Goal: Task Accomplishment & Management: Manage account settings

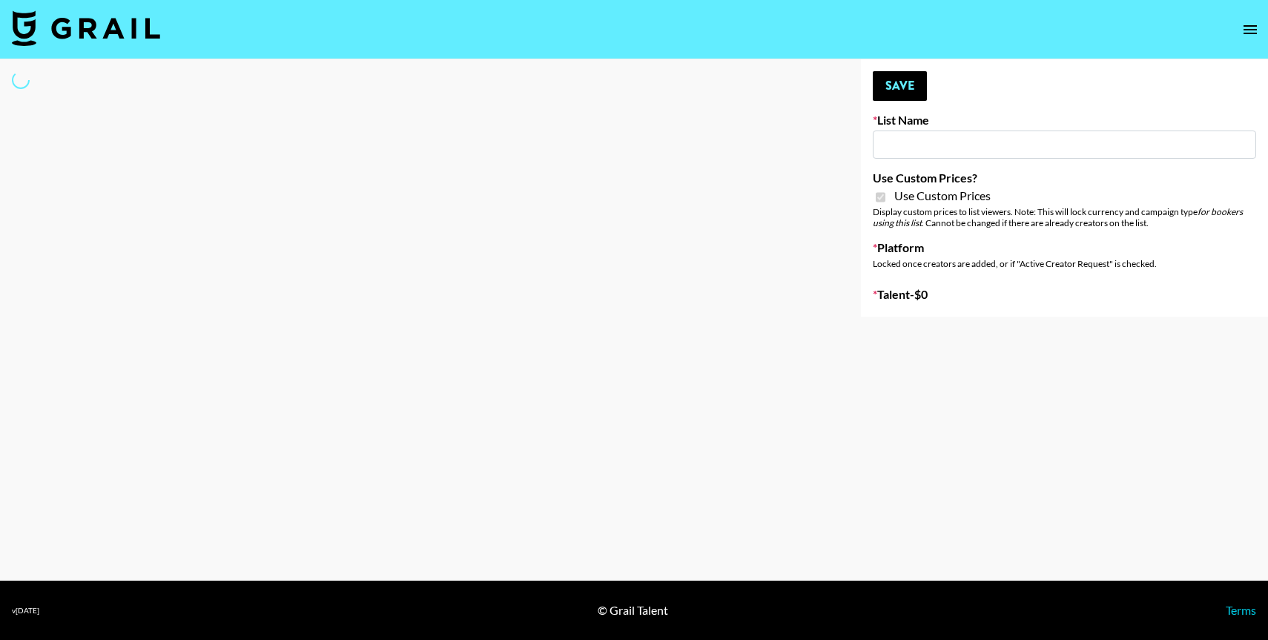
type input "Some By Mi ([DATE])"
checkbox input "true"
select select "Brand"
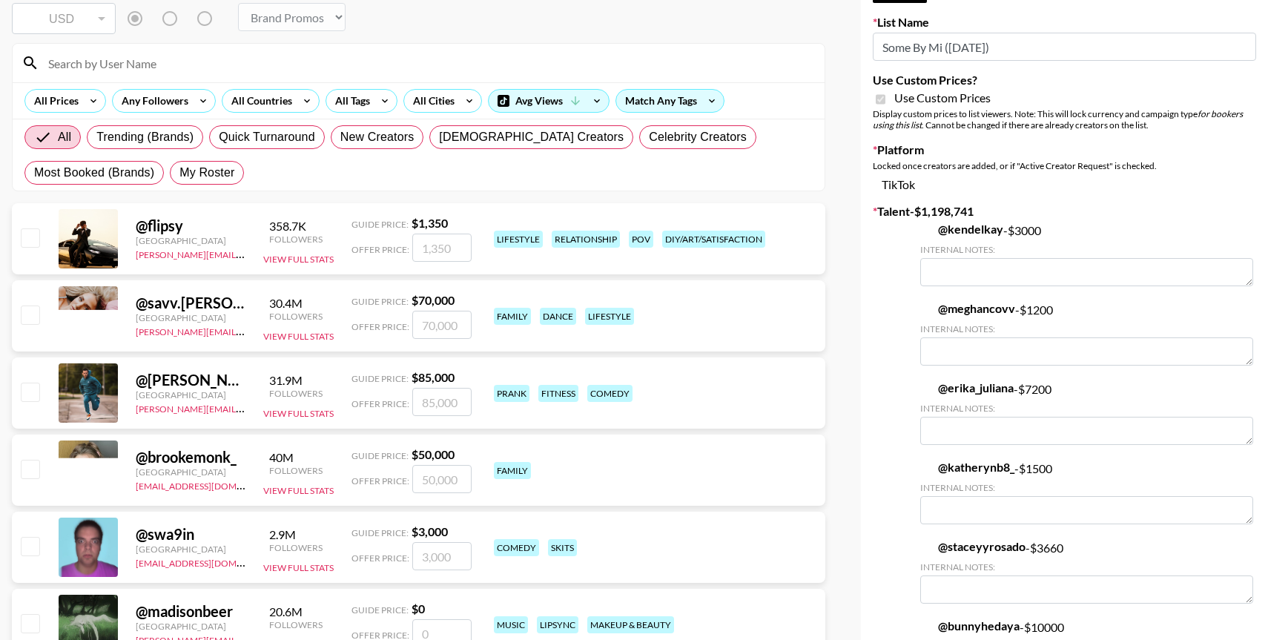
scroll to position [112, 0]
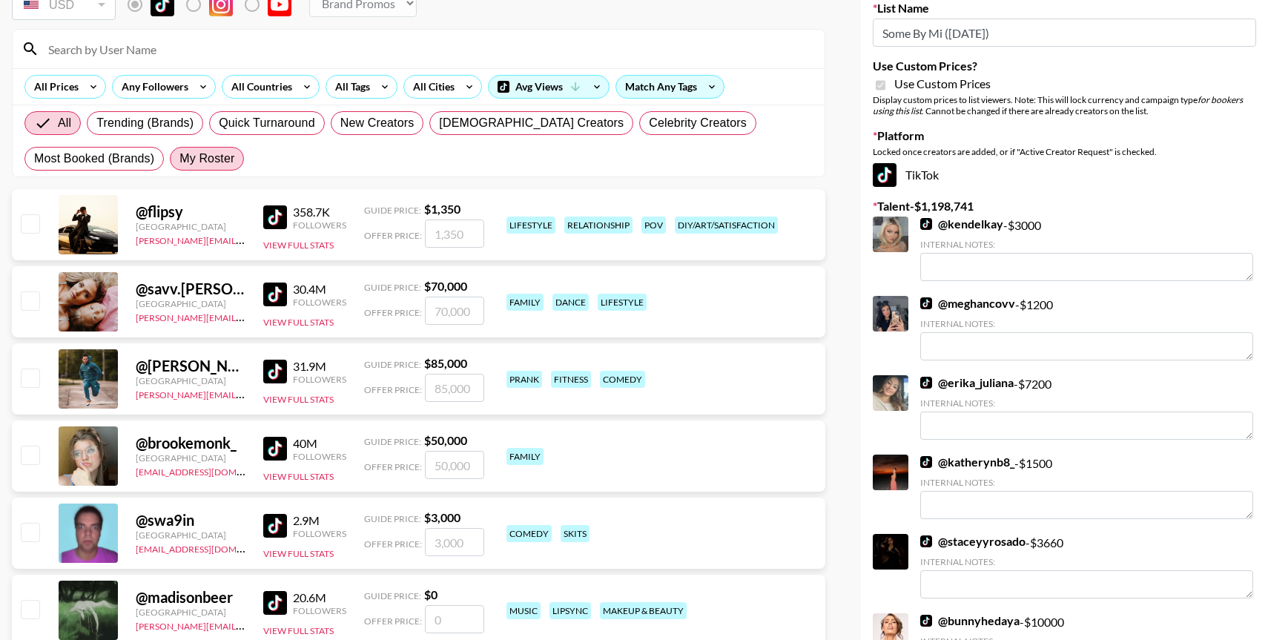
click at [206, 156] on span "My Roster" at bounding box center [206, 159] width 55 height 18
click at [179, 159] on input "My Roster" at bounding box center [179, 159] width 0 height 0
radio input "true"
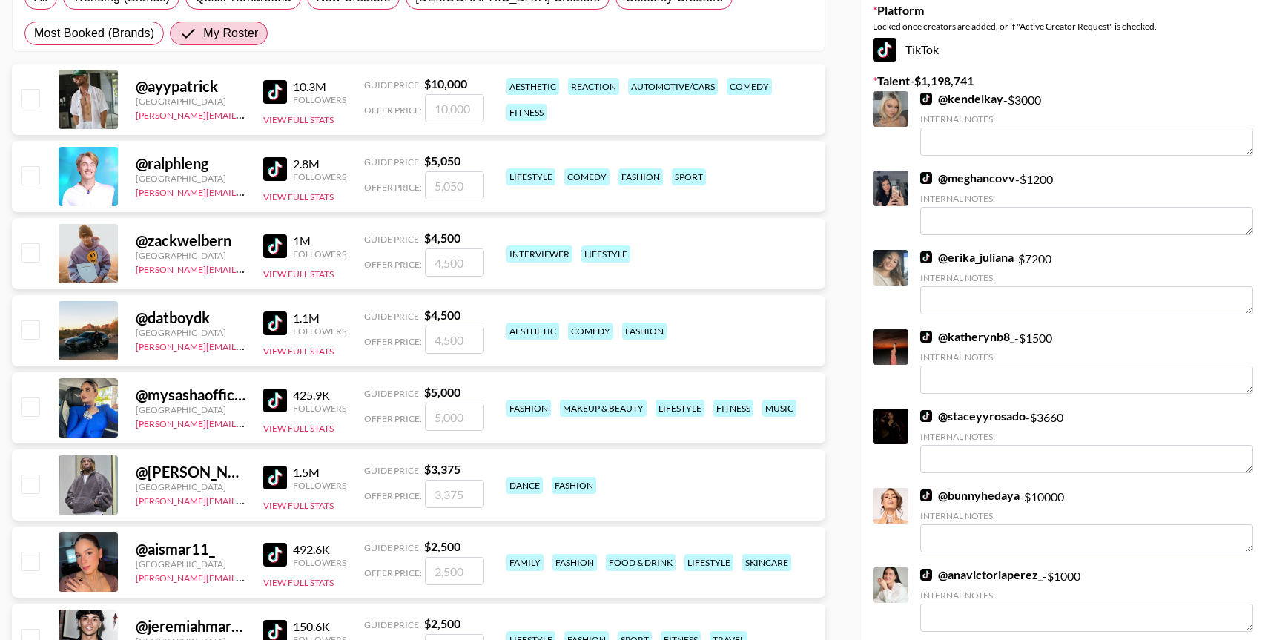
scroll to position [251, 0]
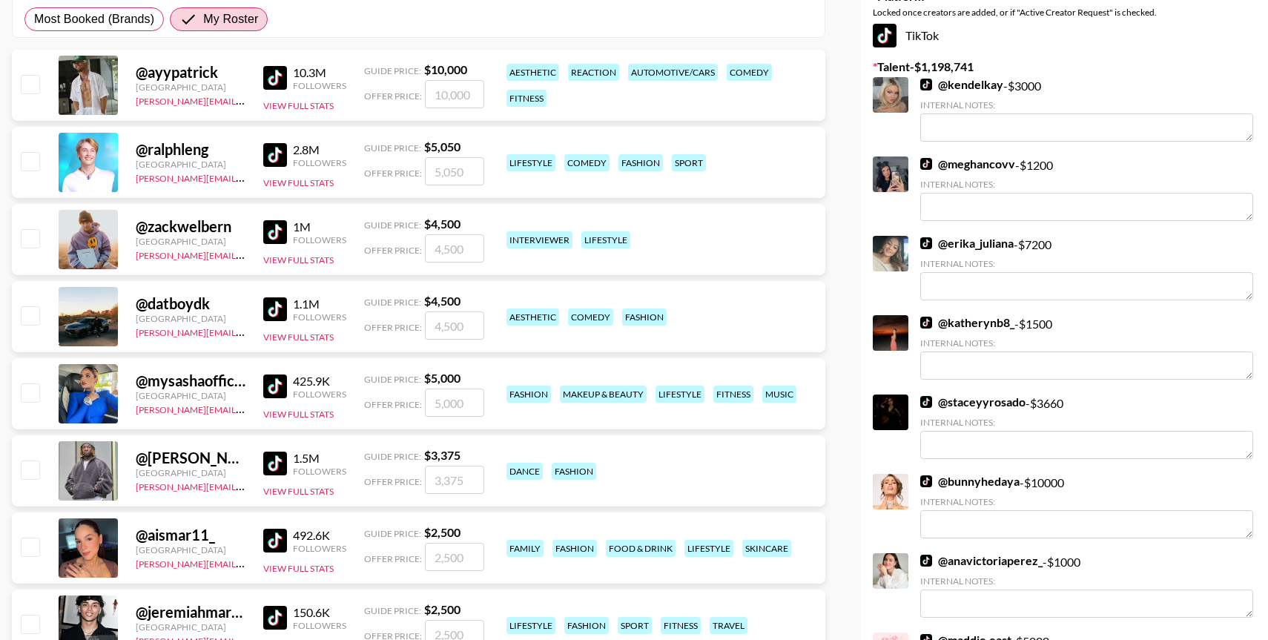
click at [22, 396] on input "checkbox" at bounding box center [30, 392] width 18 height 18
checkbox input "true"
type input "5000"
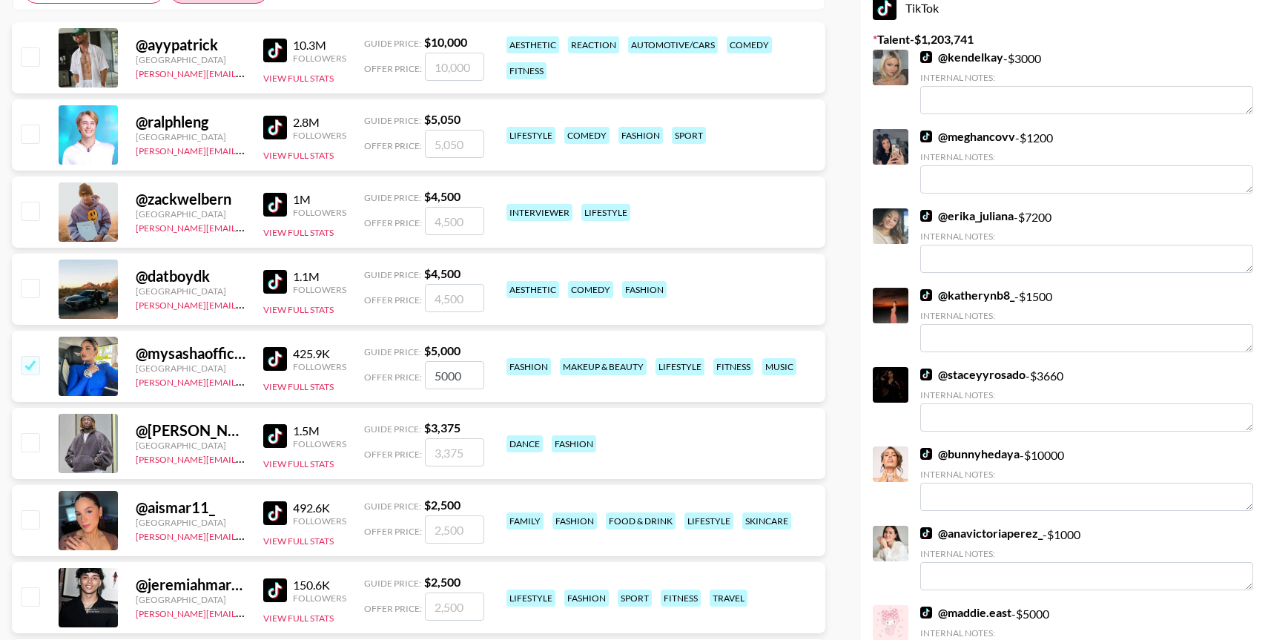
scroll to position [291, 0]
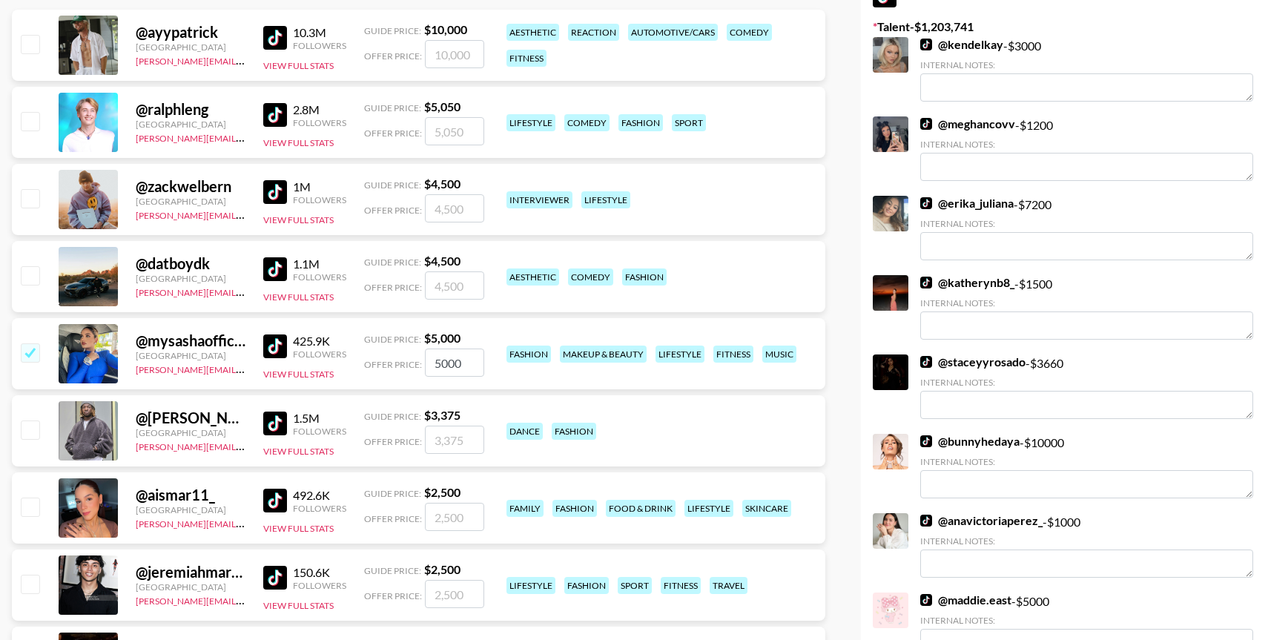
click at [30, 509] on input "checkbox" at bounding box center [30, 506] width 18 height 18
checkbox input "true"
type input "2500"
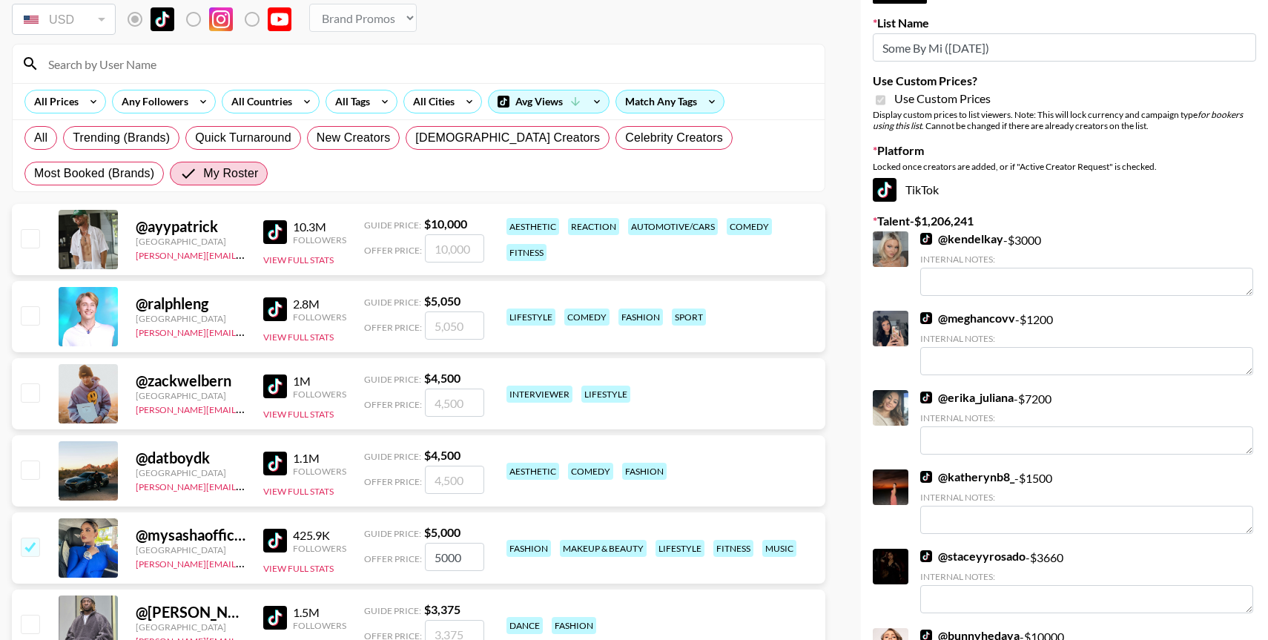
scroll to position [8, 0]
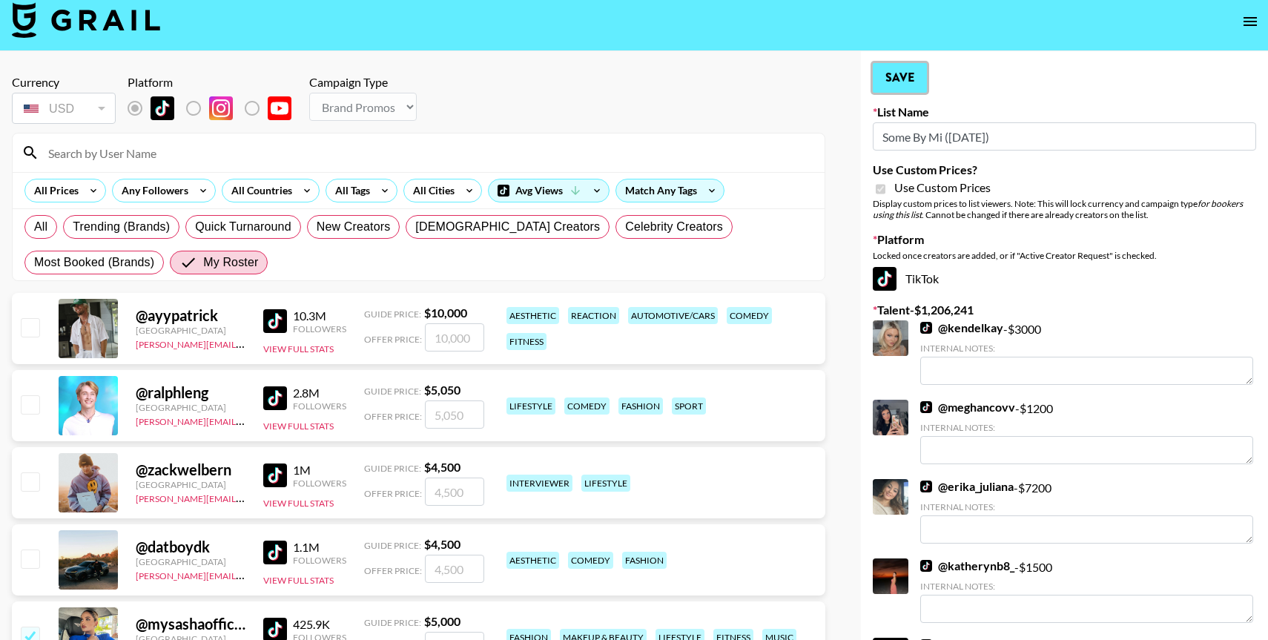
click at [899, 85] on button "Save" at bounding box center [900, 78] width 54 height 30
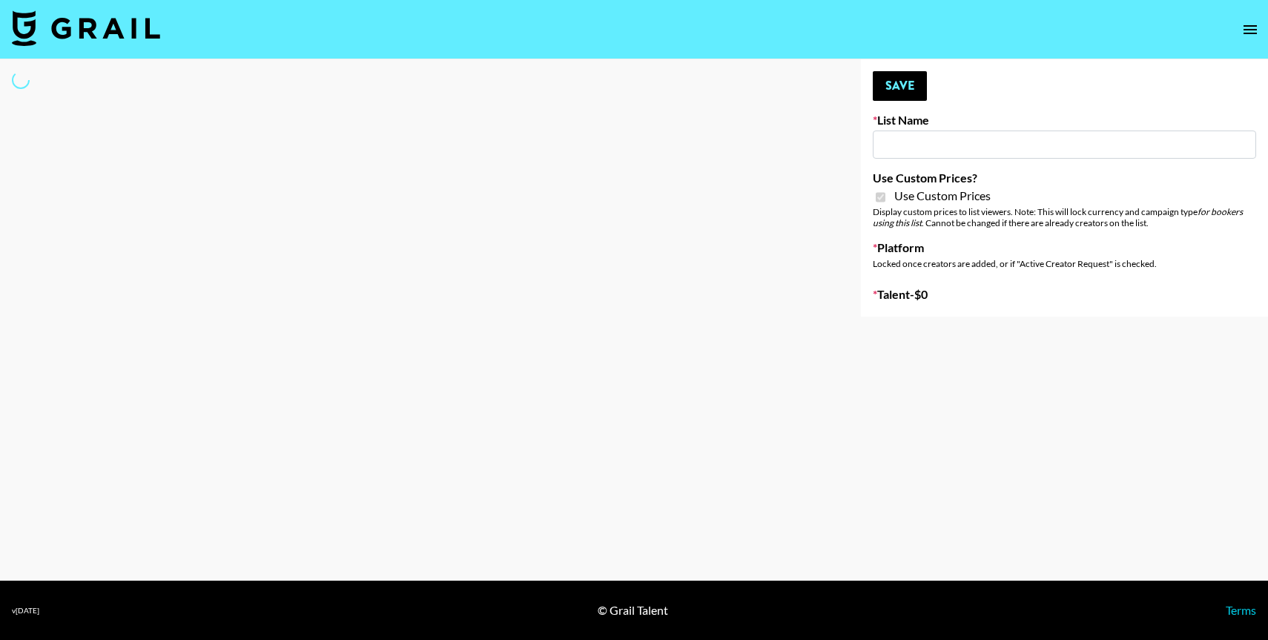
type input "Solitaire Harverst (8th Aug)"
checkbox input "true"
select select "Brand"
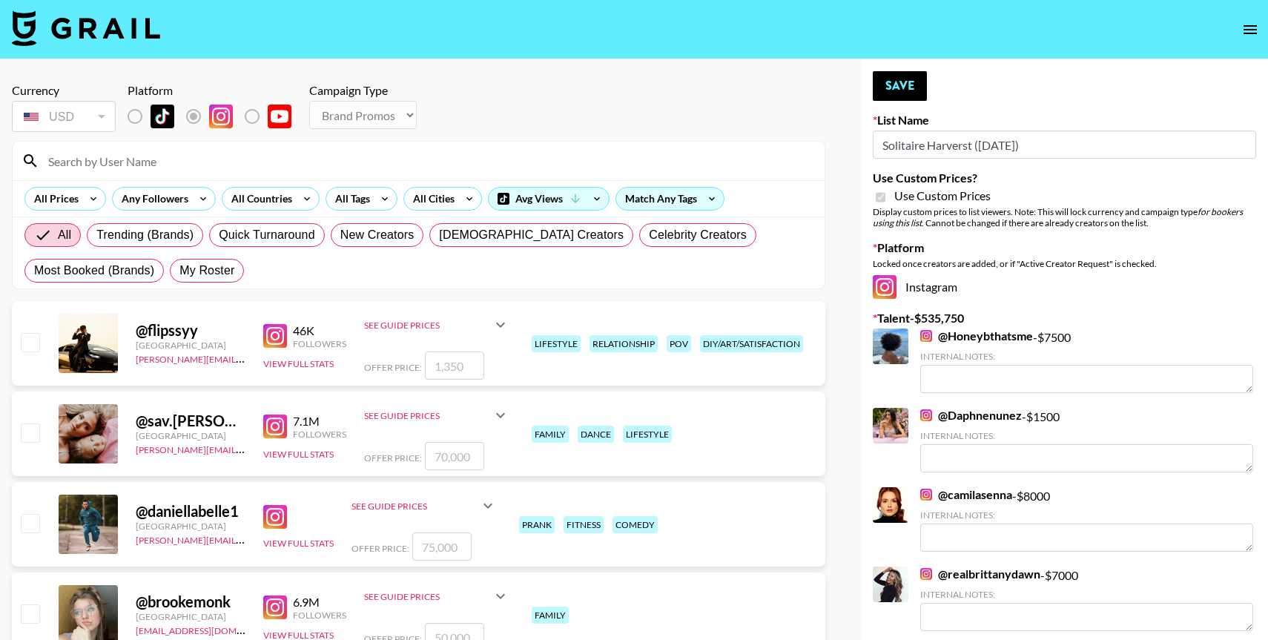
drag, startPoint x: 221, startPoint y: 262, endPoint x: 208, endPoint y: 293, distance: 32.9
click at [221, 264] on span "My Roster" at bounding box center [206, 271] width 55 height 18
click at [179, 271] on input "My Roster" at bounding box center [179, 271] width 0 height 0
radio input "true"
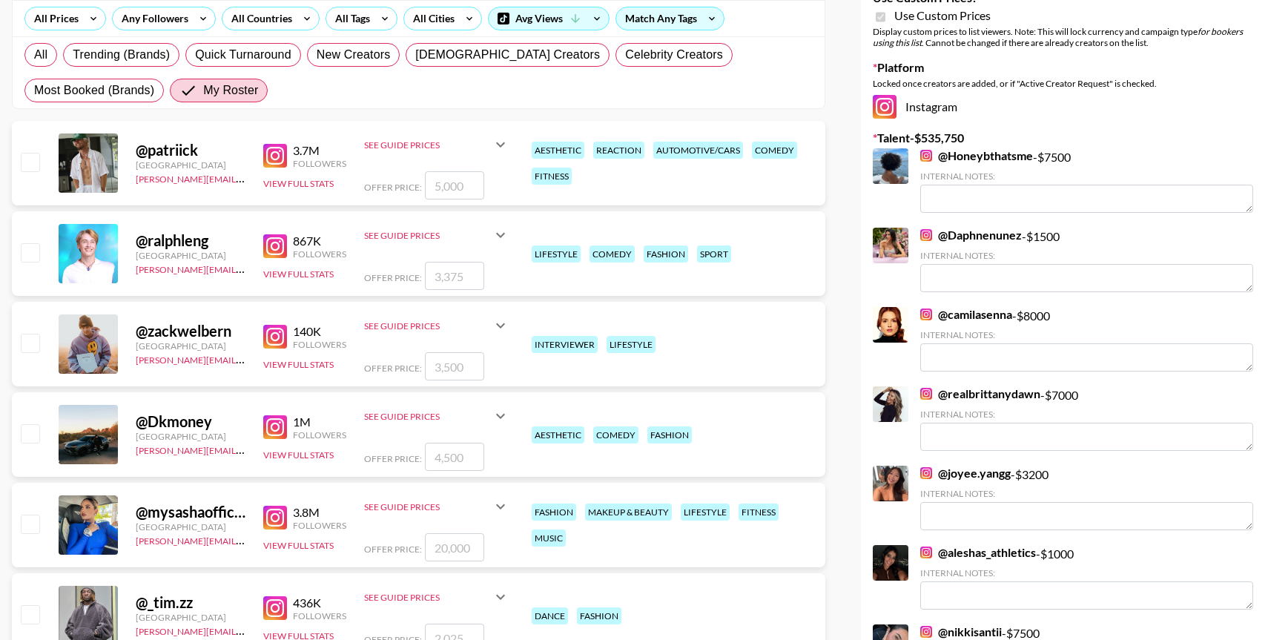
scroll to position [236, 0]
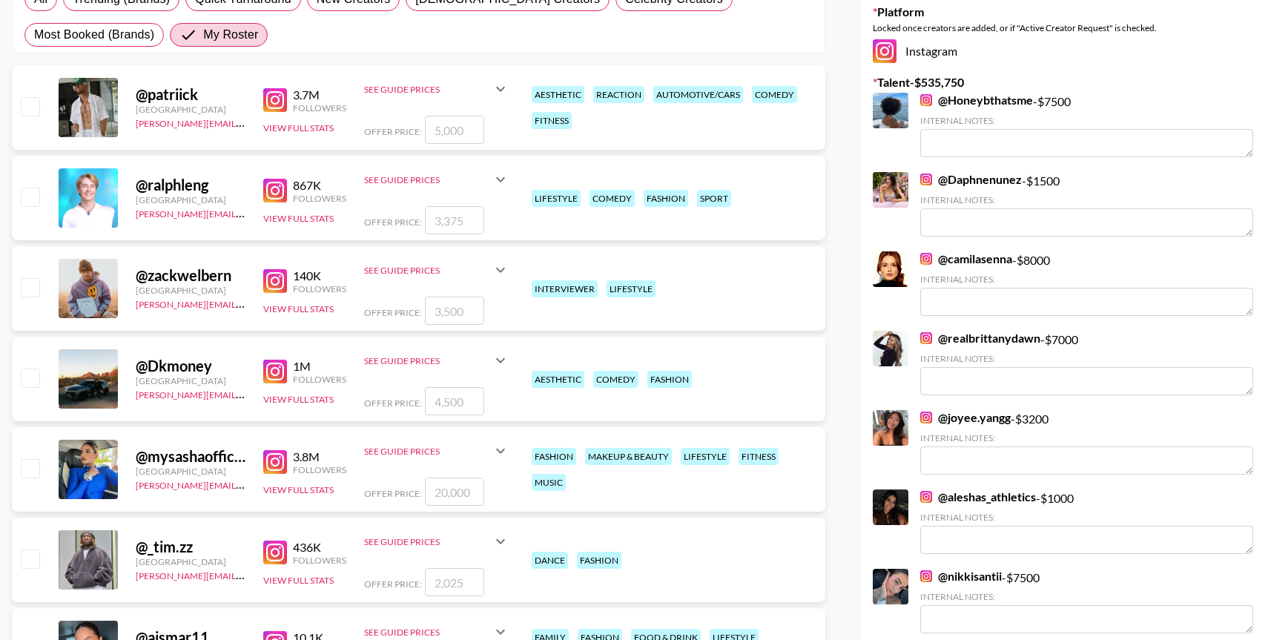
click at [33, 460] on input "checkbox" at bounding box center [30, 468] width 18 height 18
checkbox input "true"
type input "20000"
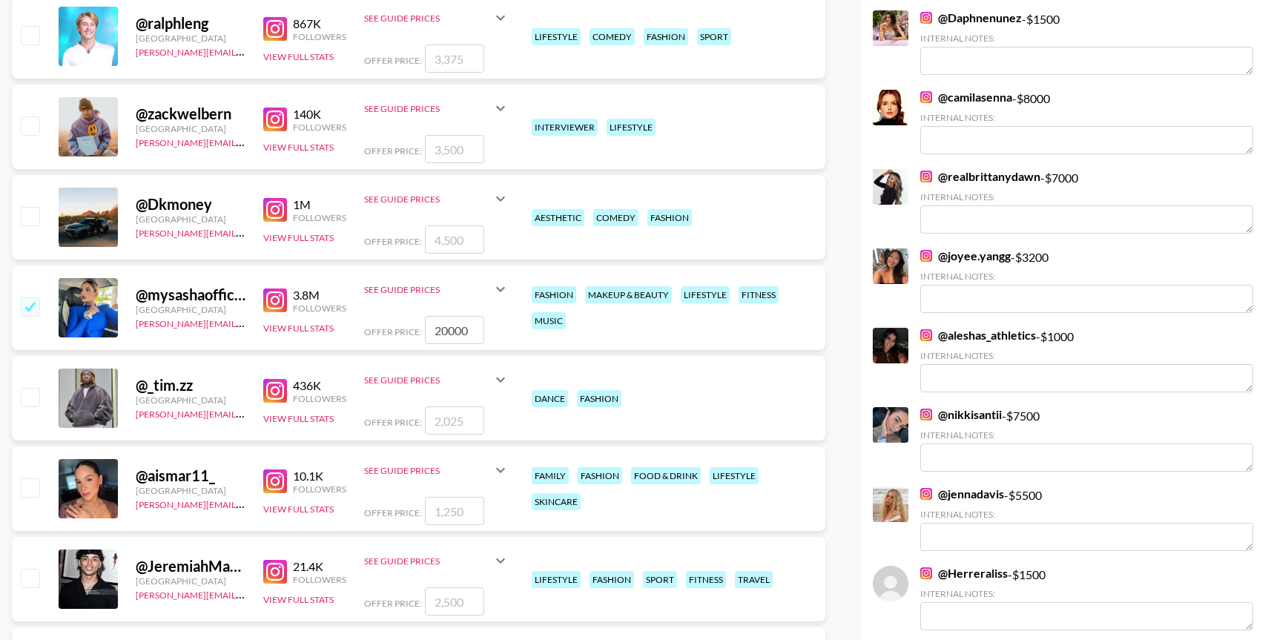
scroll to position [399, 0]
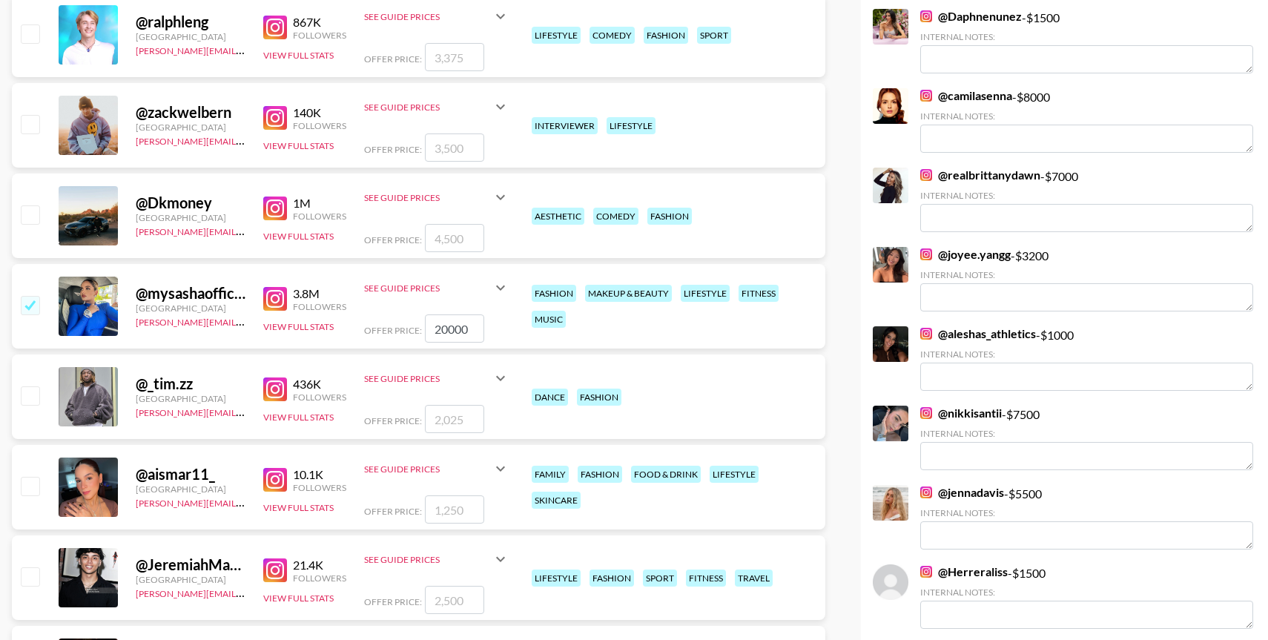
click at [31, 477] on input "checkbox" at bounding box center [30, 486] width 18 height 18
checkbox input "true"
type input "1250"
click at [446, 335] on input "20000" at bounding box center [454, 328] width 59 height 28
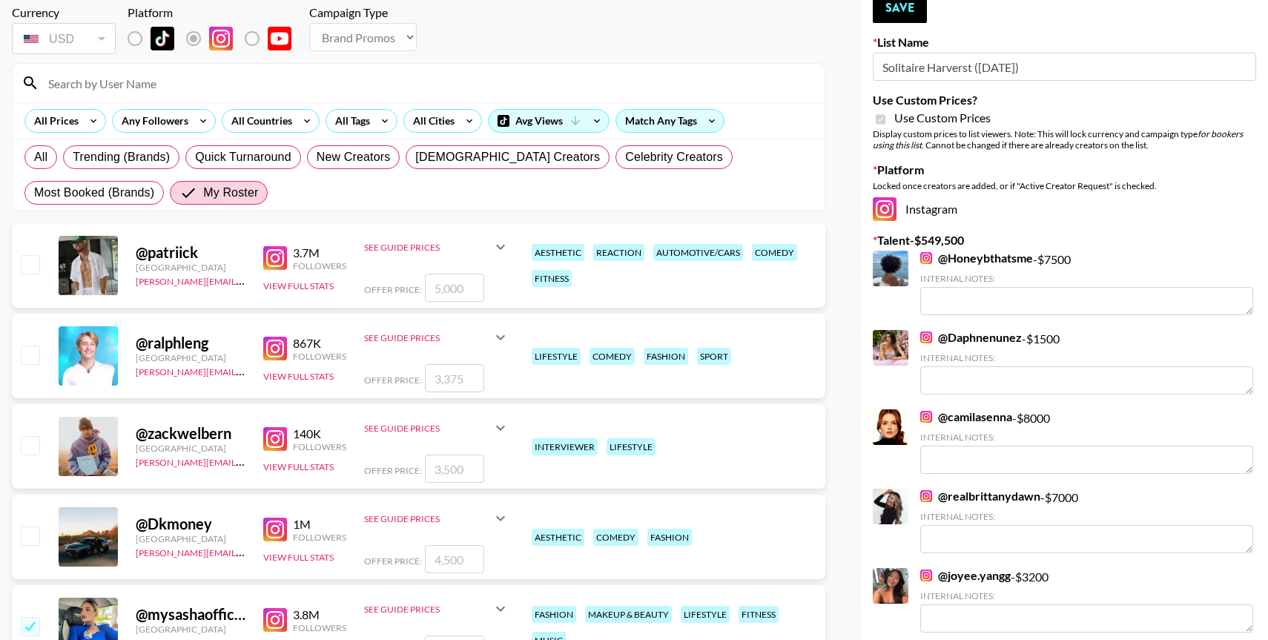
scroll to position [0, 0]
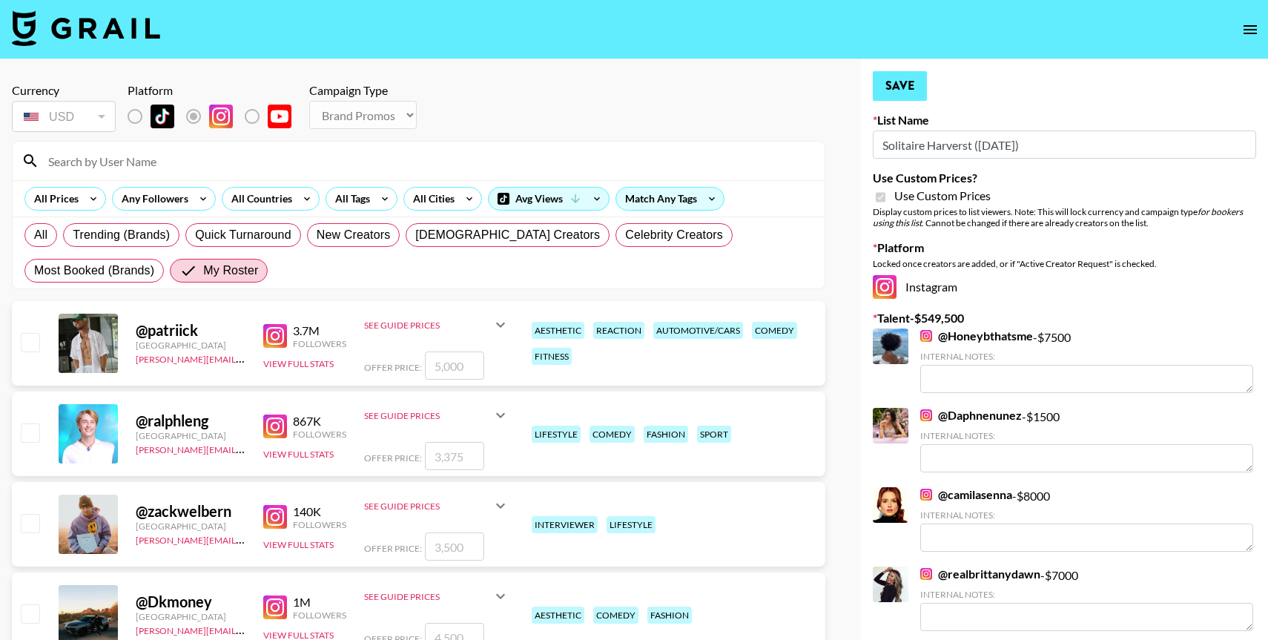
type input "12500"
click at [899, 89] on button "Save" at bounding box center [900, 86] width 54 height 30
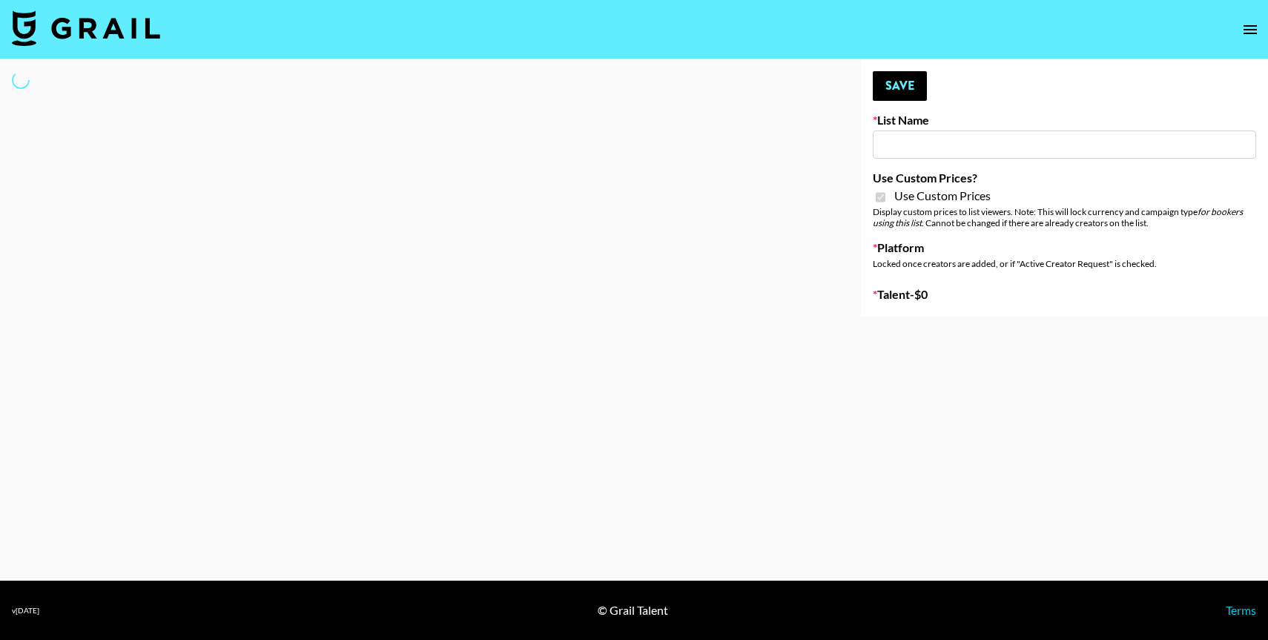
type input "Lip Liner Stain ([DATE])"
checkbox input "true"
select select "Brand"
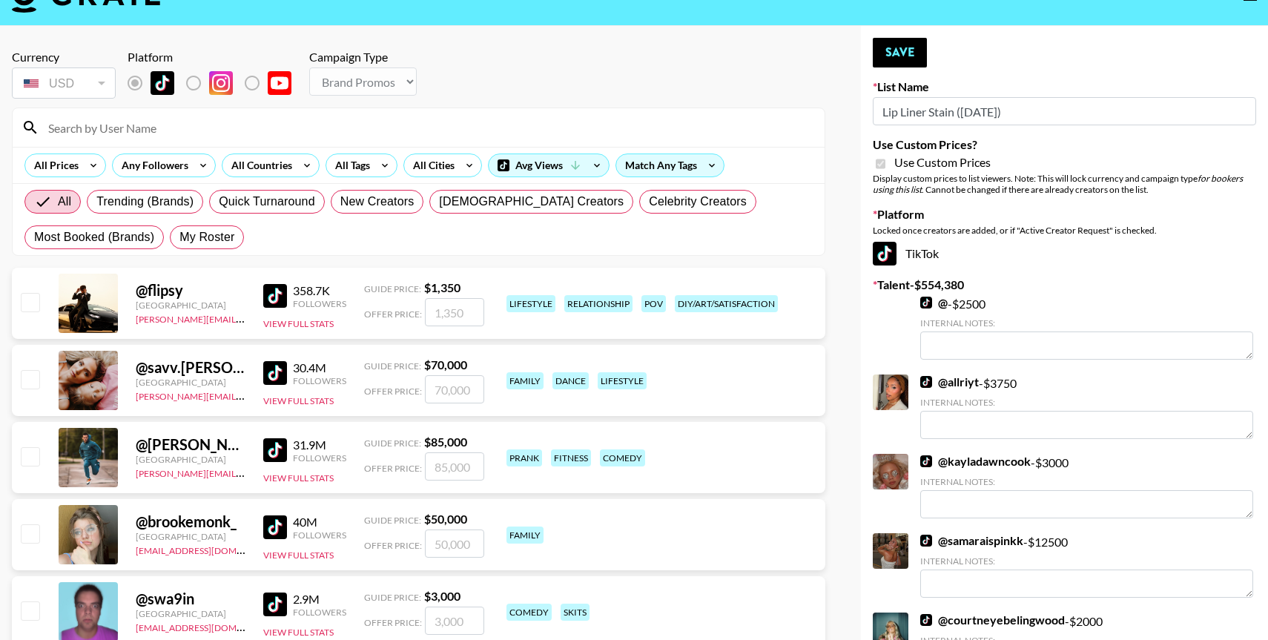
scroll to position [36, 0]
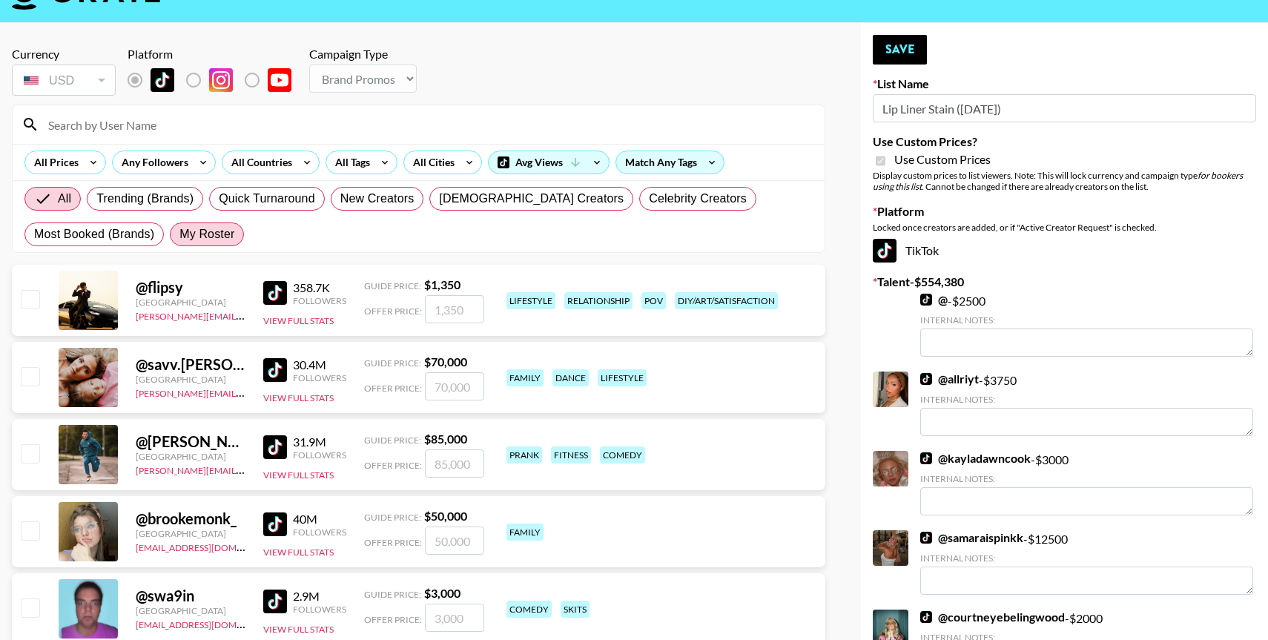
click at [214, 234] on span "My Roster" at bounding box center [206, 234] width 55 height 18
click at [179, 234] on input "My Roster" at bounding box center [179, 234] width 0 height 0
radio input "true"
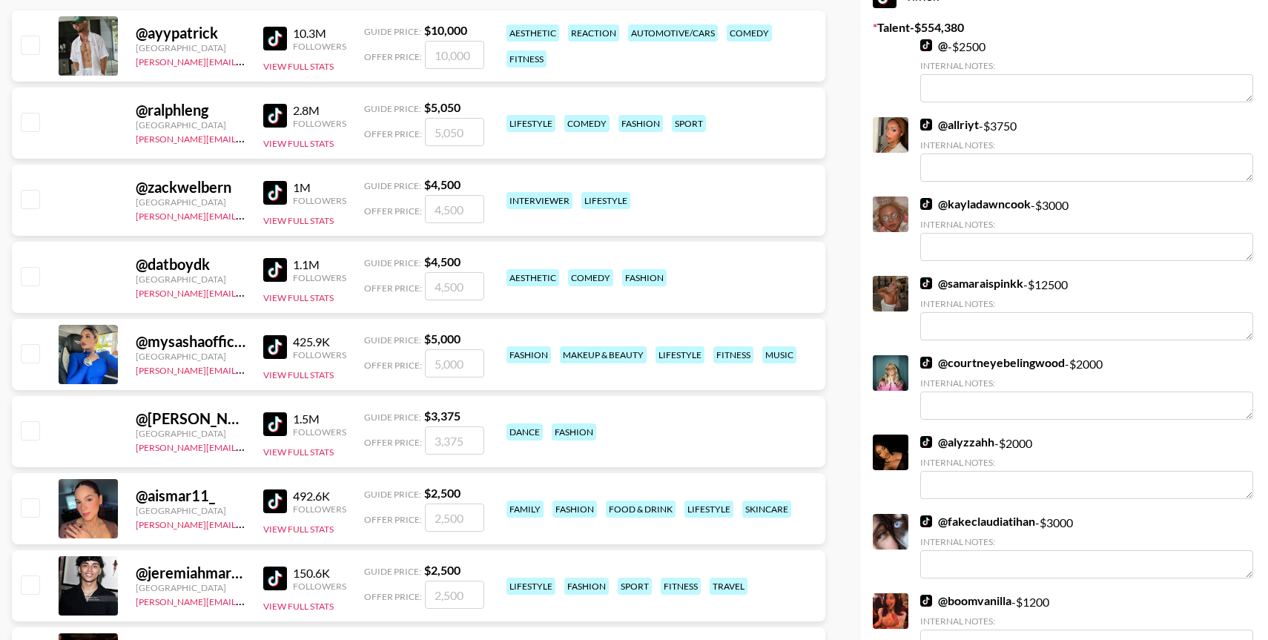
scroll to position [290, 0]
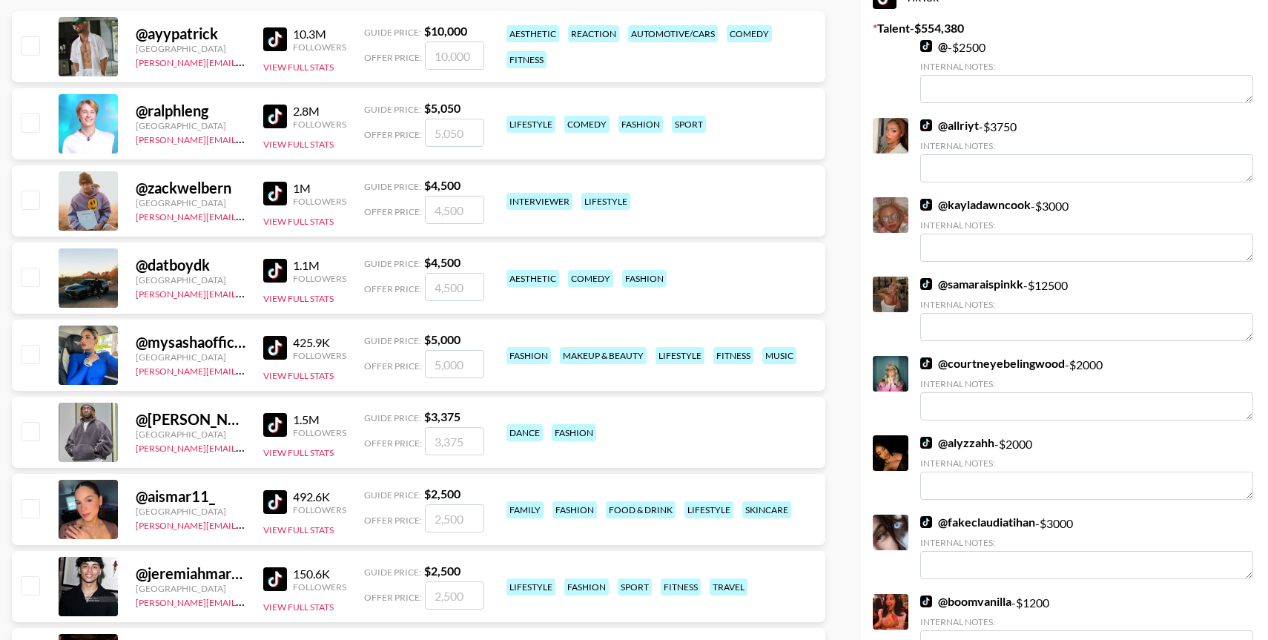
click at [32, 354] on input "checkbox" at bounding box center [30, 354] width 18 height 18
checkbox input "true"
type input "5000"
click at [38, 515] on input "checkbox" at bounding box center [30, 508] width 18 height 18
checkbox input "true"
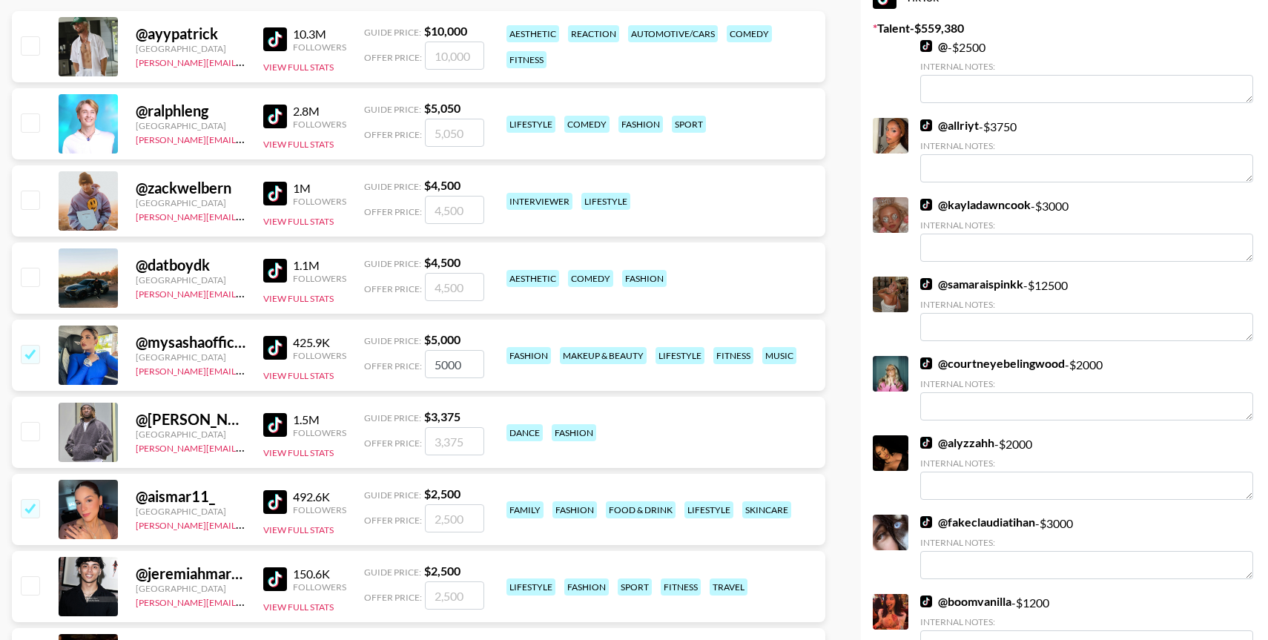
type input "2500"
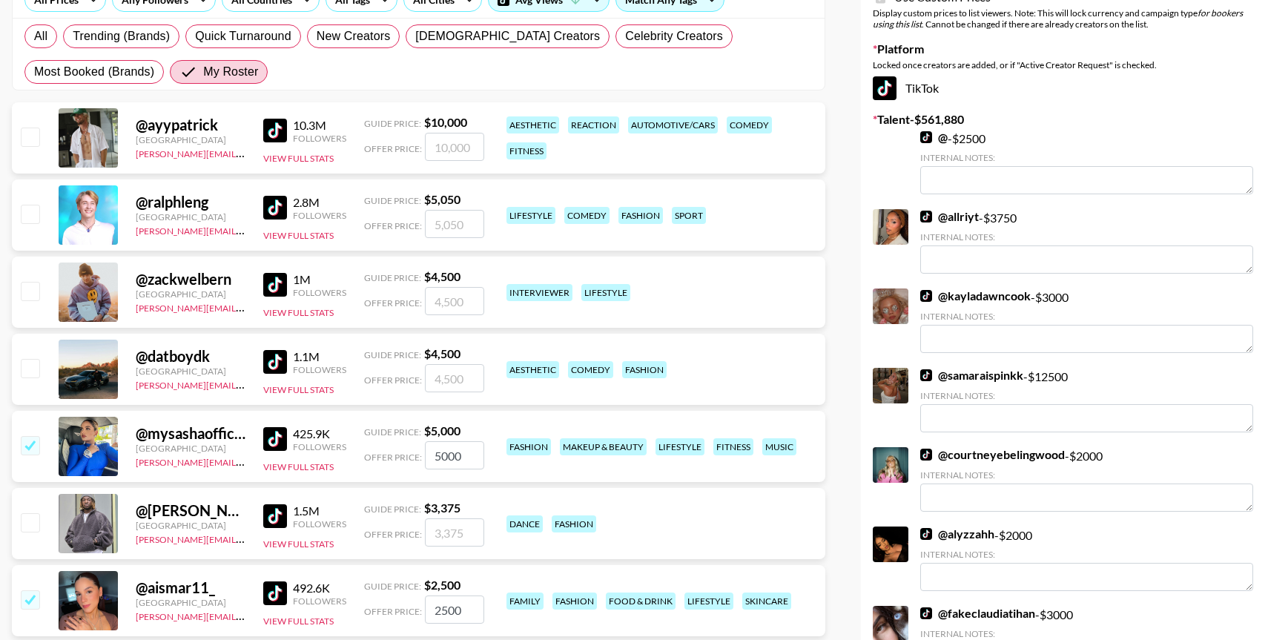
scroll to position [0, 0]
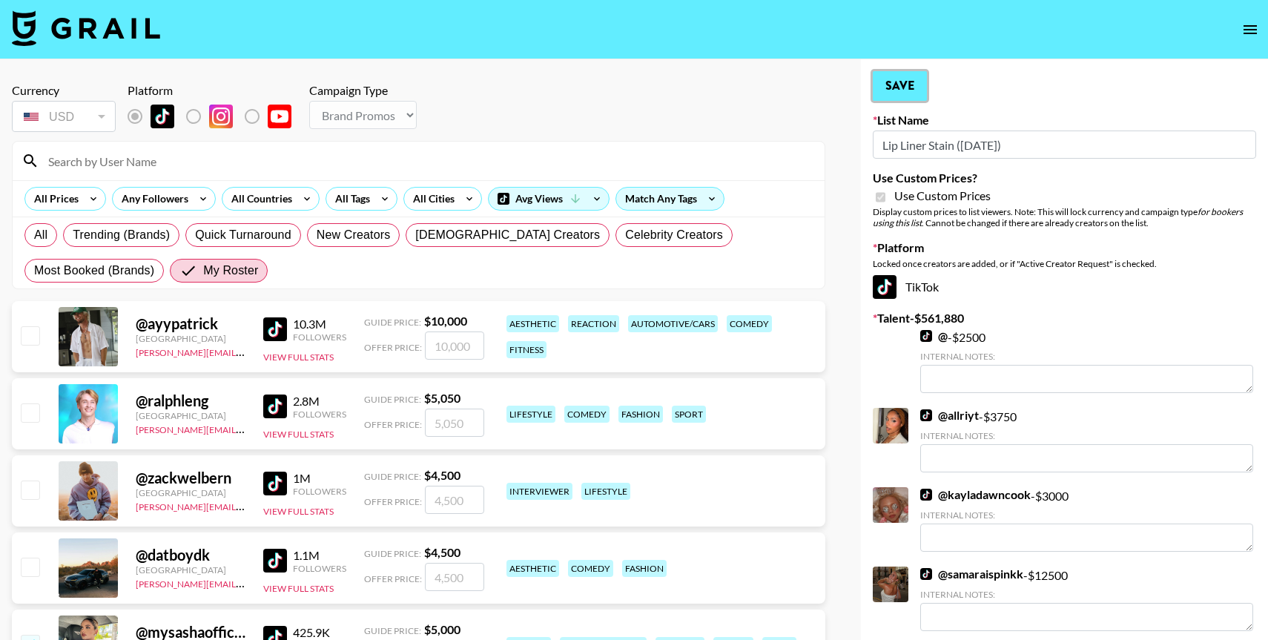
click at [887, 94] on button "Save" at bounding box center [900, 86] width 54 height 30
